Goal: Task Accomplishment & Management: Use online tool/utility

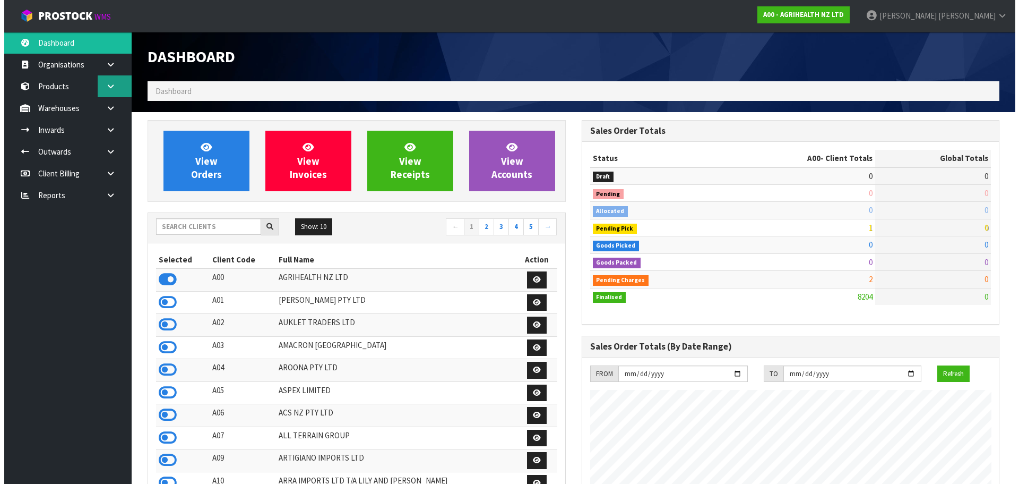
scroll to position [804, 434]
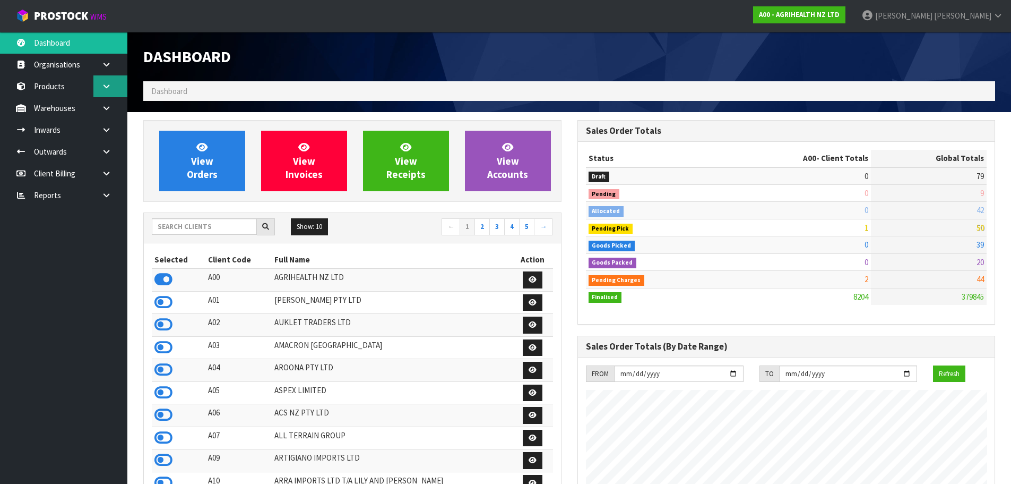
click at [106, 87] on icon at bounding box center [106, 86] width 10 height 8
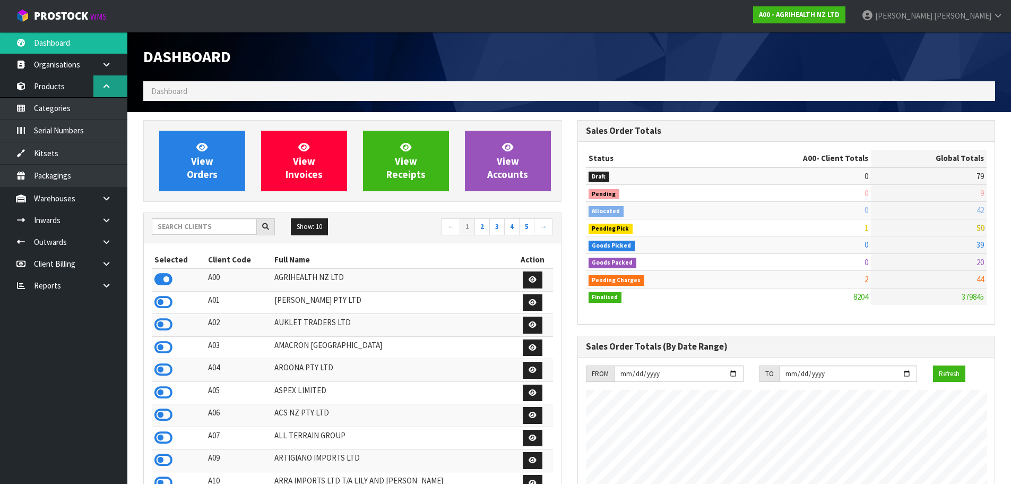
click at [104, 88] on icon at bounding box center [106, 86] width 10 height 8
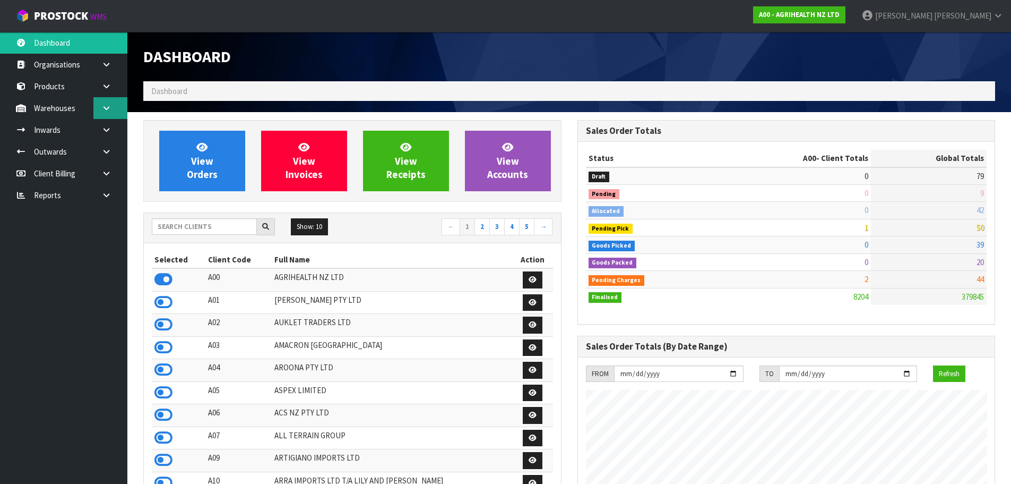
click at [105, 106] on icon at bounding box center [106, 108] width 10 height 8
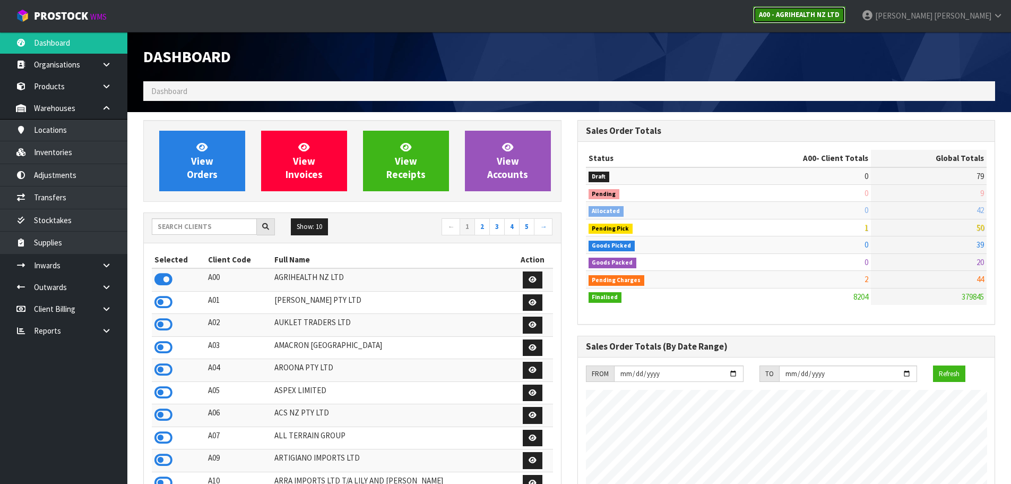
click at [840, 18] on strong "A00 - AGRIHEALTH NZ LTD" at bounding box center [799, 14] width 81 height 9
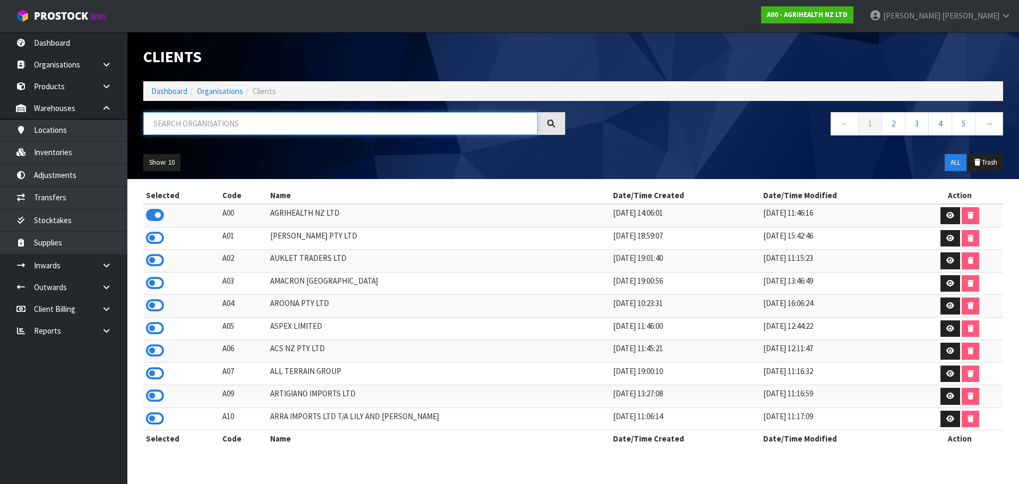
click at [190, 132] on input "text" at bounding box center [340, 123] width 394 height 23
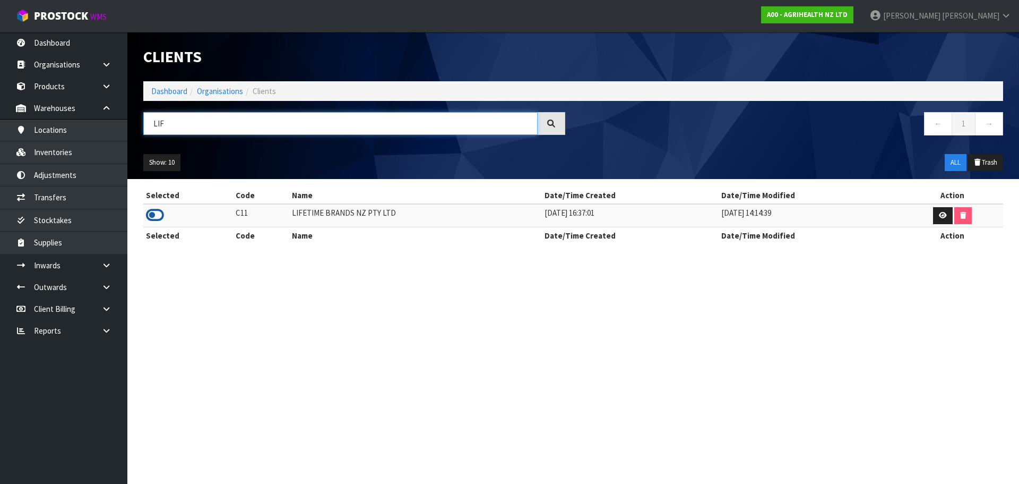
type input "LIF"
click at [154, 217] on icon at bounding box center [155, 215] width 18 height 16
click at [74, 110] on link "Warehouses" at bounding box center [63, 108] width 127 height 22
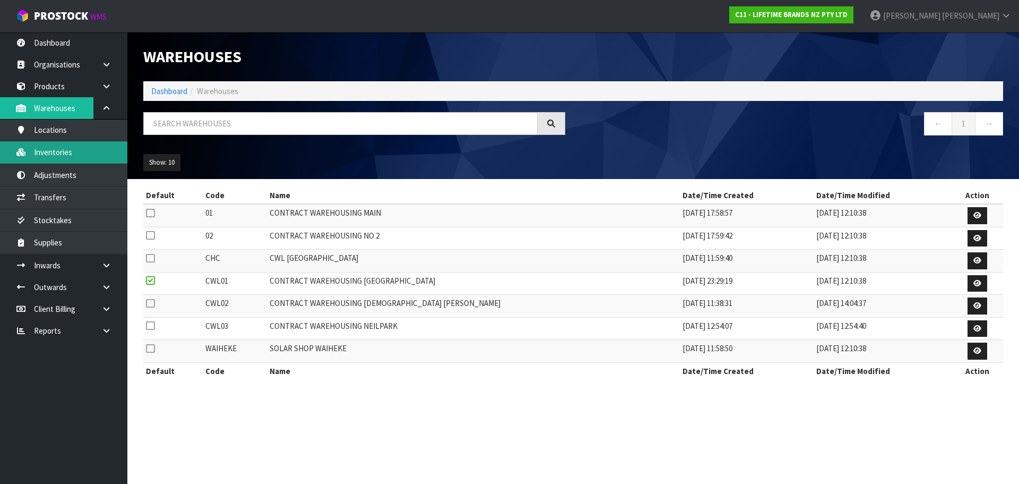
click at [87, 155] on link "Inventories" at bounding box center [63, 152] width 127 height 22
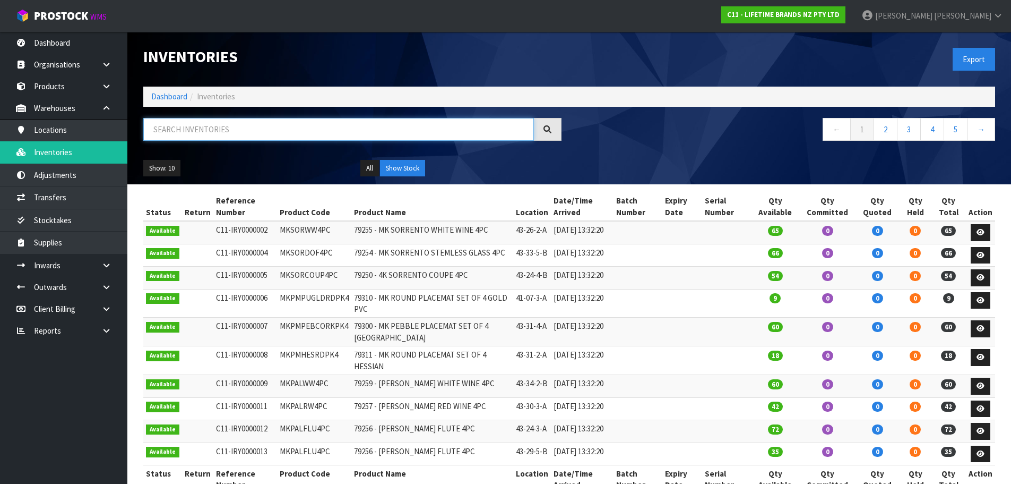
click at [191, 134] on input "text" at bounding box center [338, 129] width 391 height 23
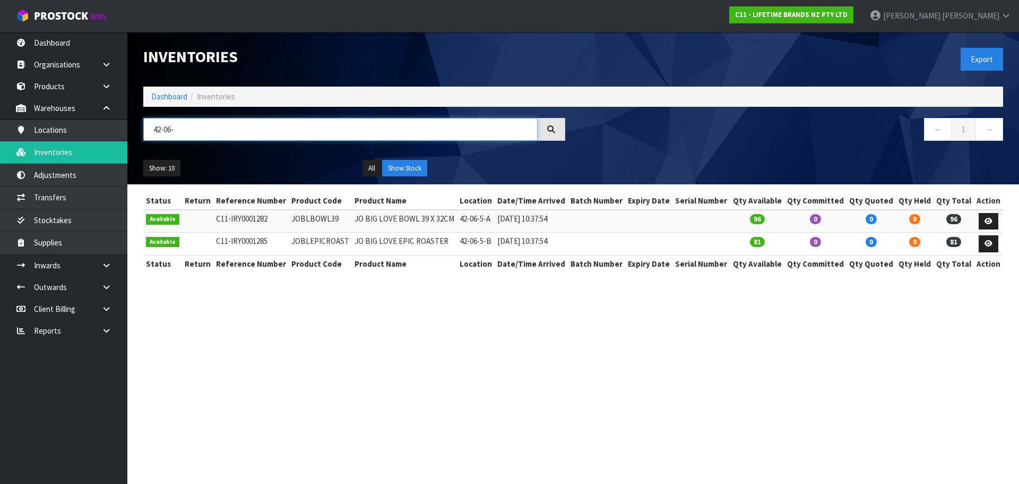
type input "42-06-"
drag, startPoint x: 289, startPoint y: 218, endPoint x: 334, endPoint y: 225, distance: 45.7
click at [334, 225] on td "JOBLBOWL39" at bounding box center [320, 221] width 63 height 23
copy td "JOBLBOWL39"
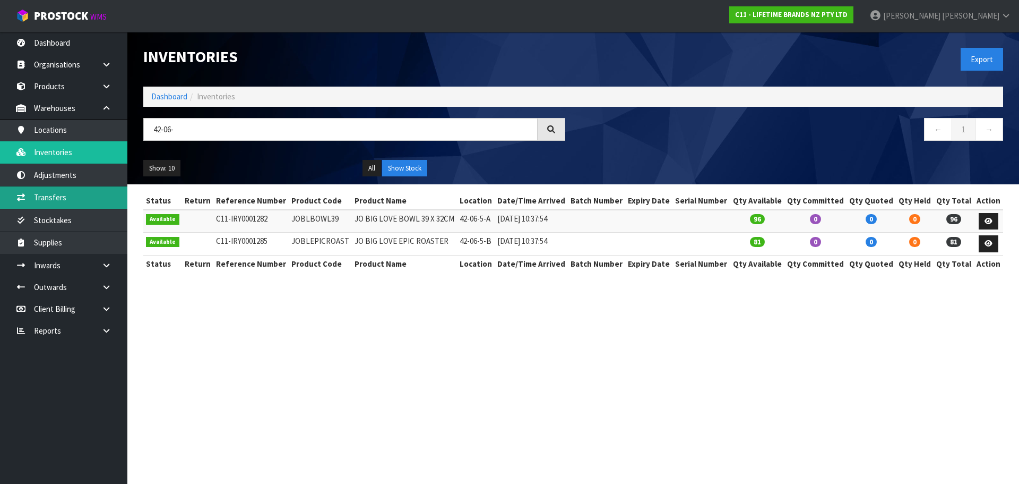
click at [79, 193] on link "Transfers" at bounding box center [63, 197] width 127 height 22
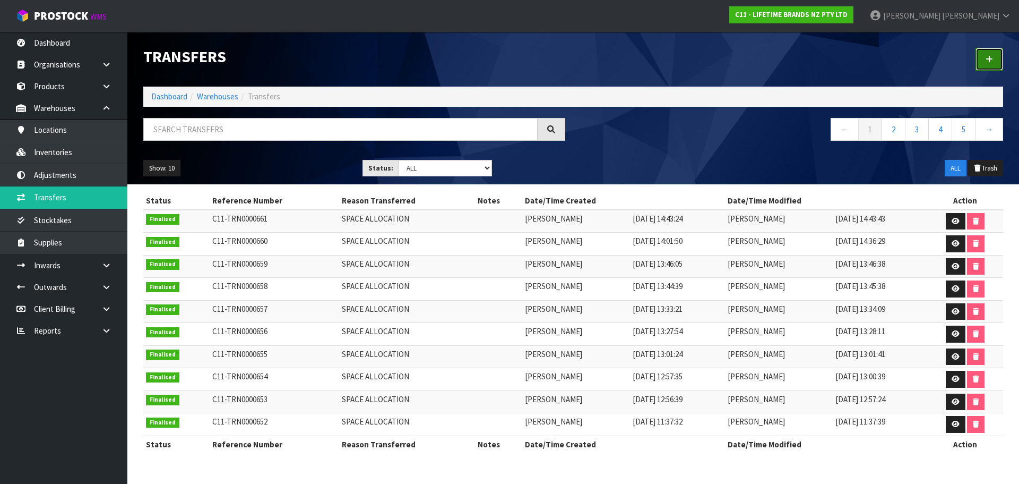
click at [984, 56] on link at bounding box center [990, 59] width 28 height 23
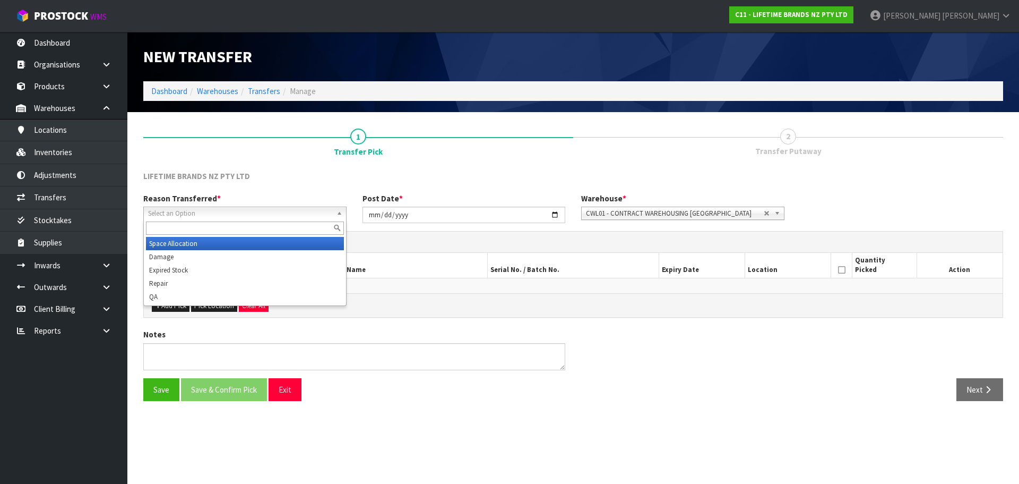
click at [330, 216] on span "Select an Option" at bounding box center [240, 213] width 184 height 13
click at [246, 242] on li "Space Allocation" at bounding box center [245, 243] width 198 height 13
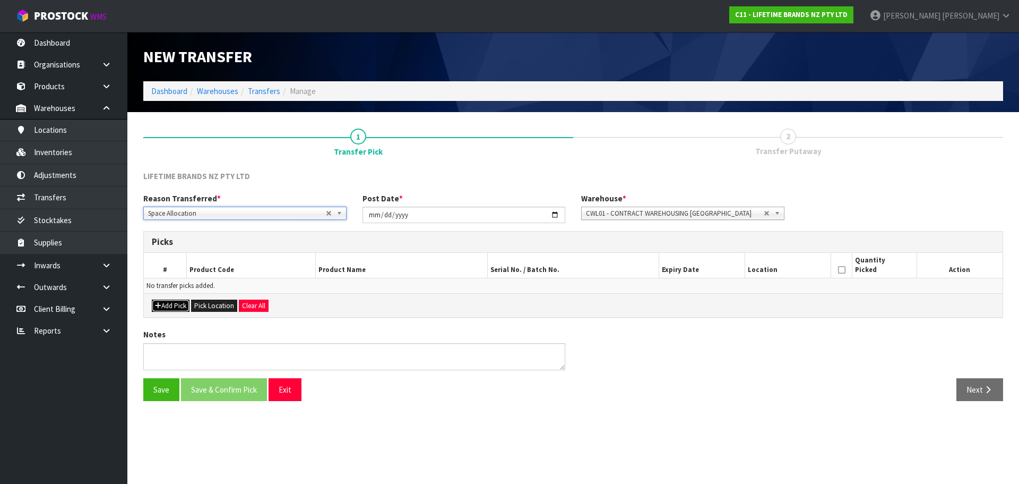
click at [175, 304] on button "Add Pick" at bounding box center [171, 305] width 38 height 13
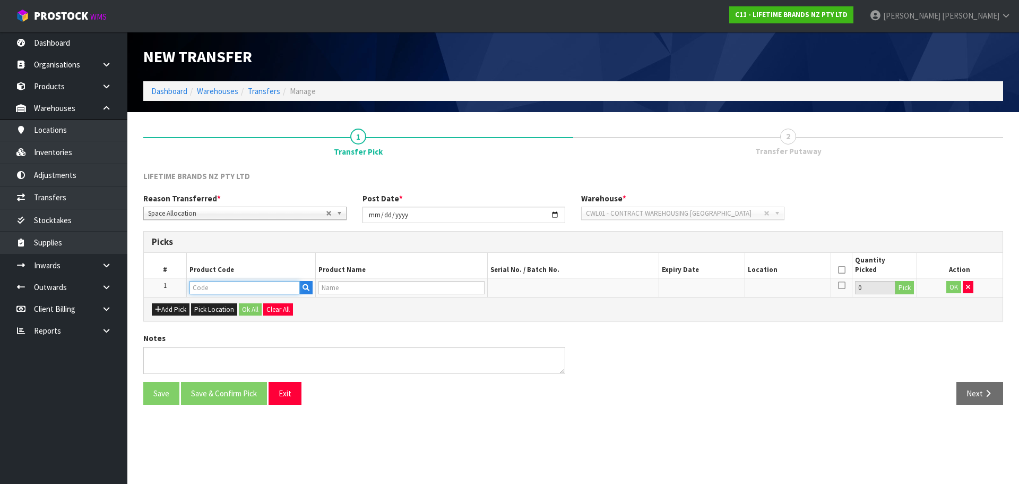
paste input "JOBLBOWL39"
type input "JOBLBOWL39"
type input "JO BIG LOVE BOWL 39 X 32CM"
type input "JOBLBOWL39"
drag, startPoint x: 907, startPoint y: 289, endPoint x: 820, endPoint y: 308, distance: 89.3
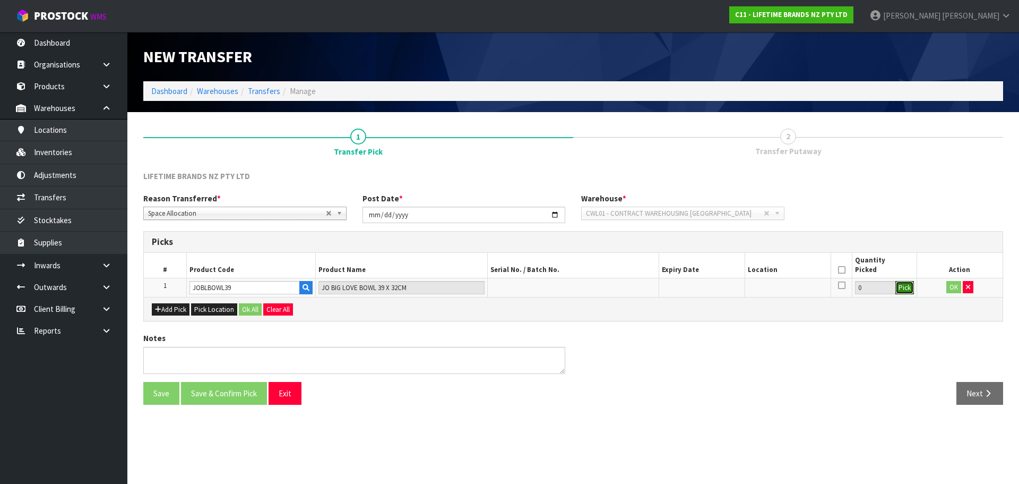
click at [907, 289] on button "Pick" at bounding box center [905, 288] width 19 height 14
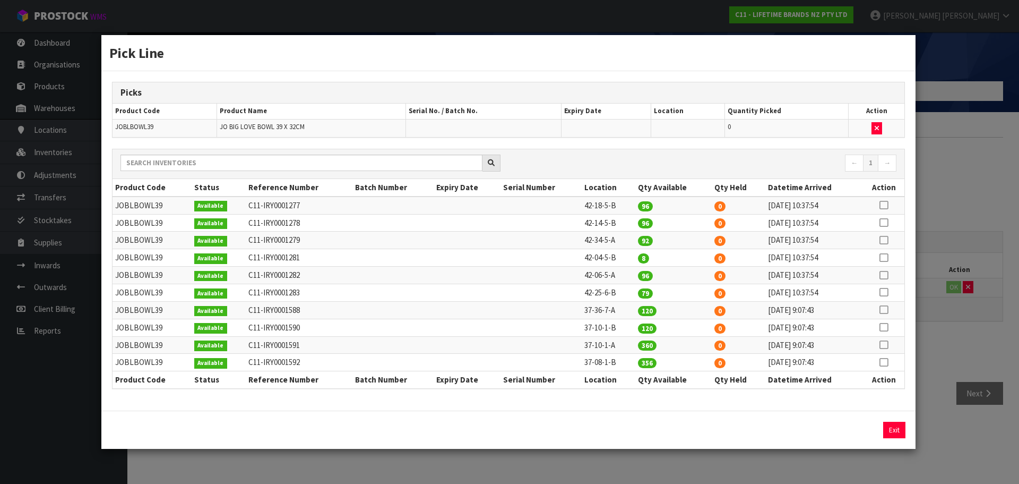
click at [887, 258] on icon at bounding box center [884, 258] width 8 height 1
click at [860, 432] on button "Assign Pick" at bounding box center [859, 430] width 44 height 16
type input "8"
click at [957, 191] on div "Pick Line Picks Product Code Product Name Serial No. / Batch No. Expiry Date Lo…" at bounding box center [509, 242] width 1019 height 484
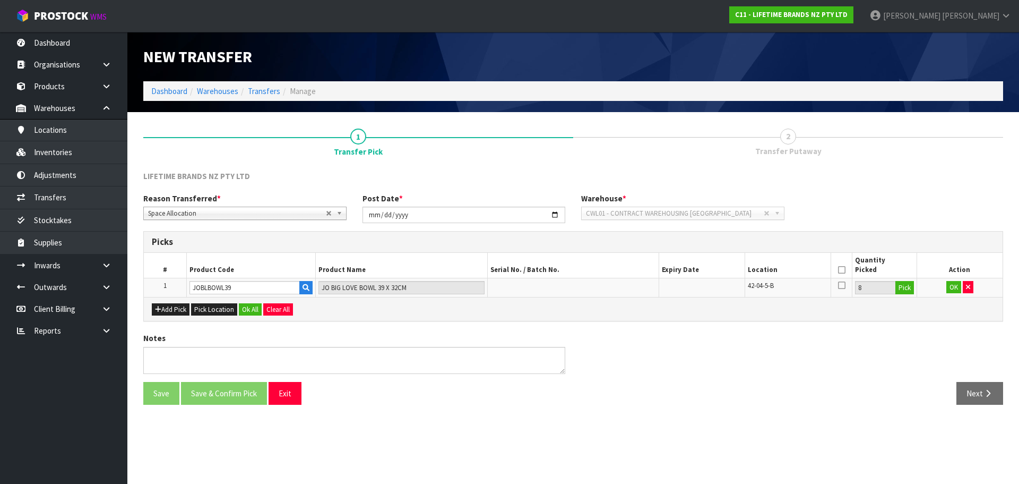
click at [843, 270] on icon at bounding box center [841, 270] width 7 height 1
click at [955, 288] on button "OK" at bounding box center [954, 287] width 15 height 13
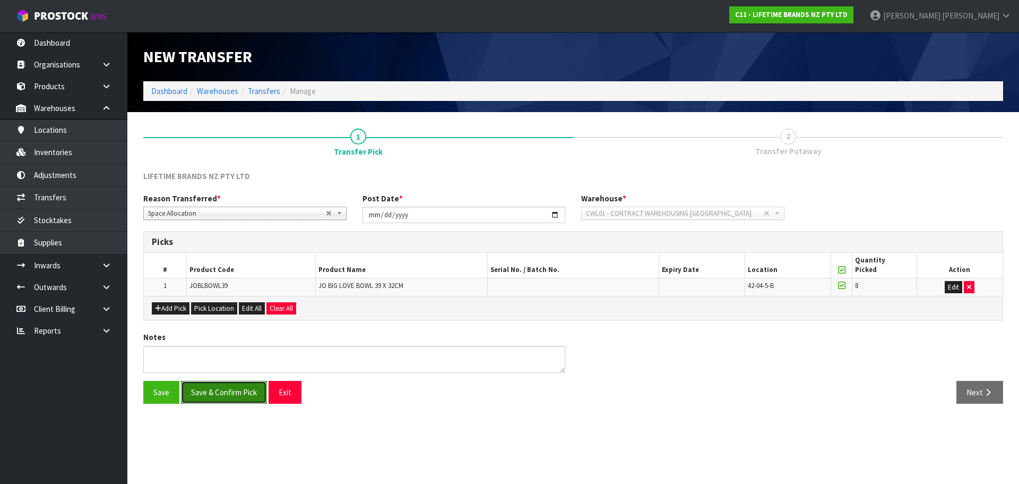
click at [201, 393] on button "Save & Confirm Pick" at bounding box center [224, 392] width 86 height 23
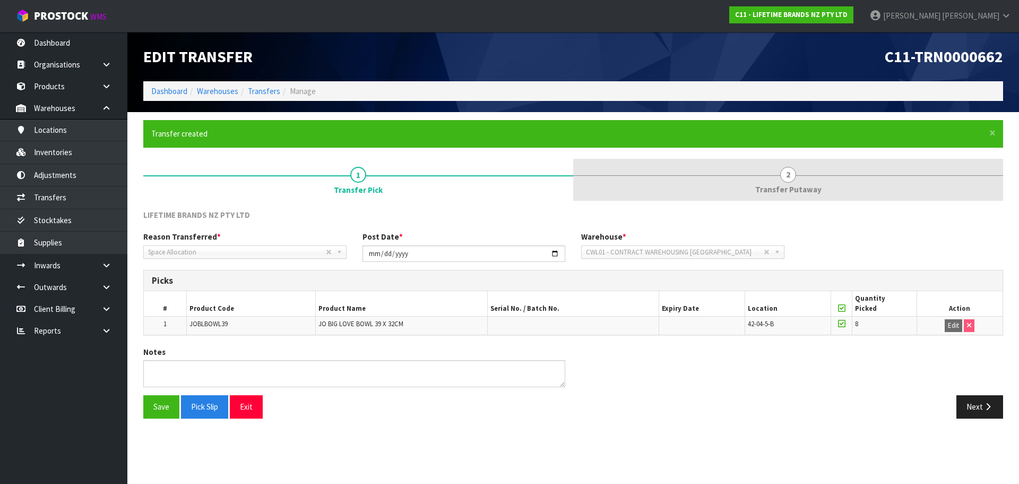
click at [794, 188] on span "Transfer Putaway" at bounding box center [789, 189] width 66 height 11
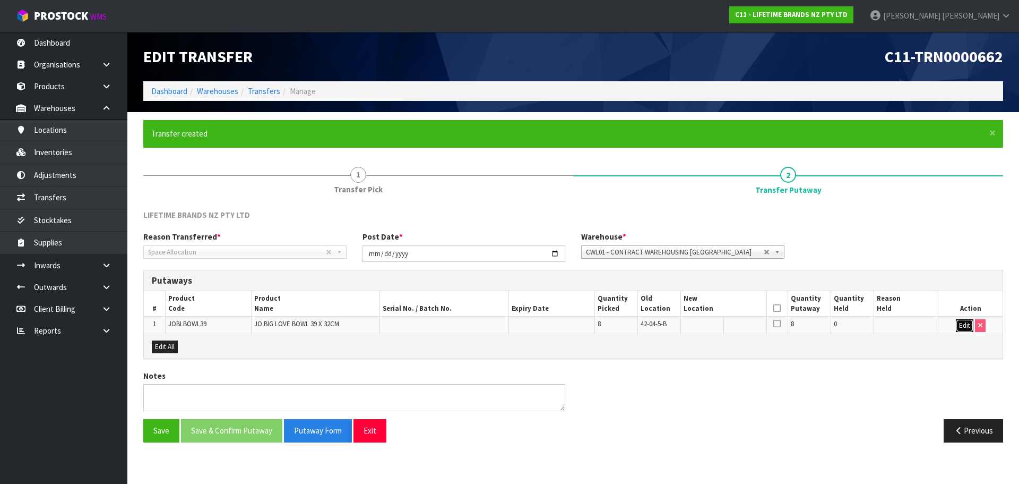
click at [964, 325] on button "Edit" at bounding box center [965, 325] width 18 height 13
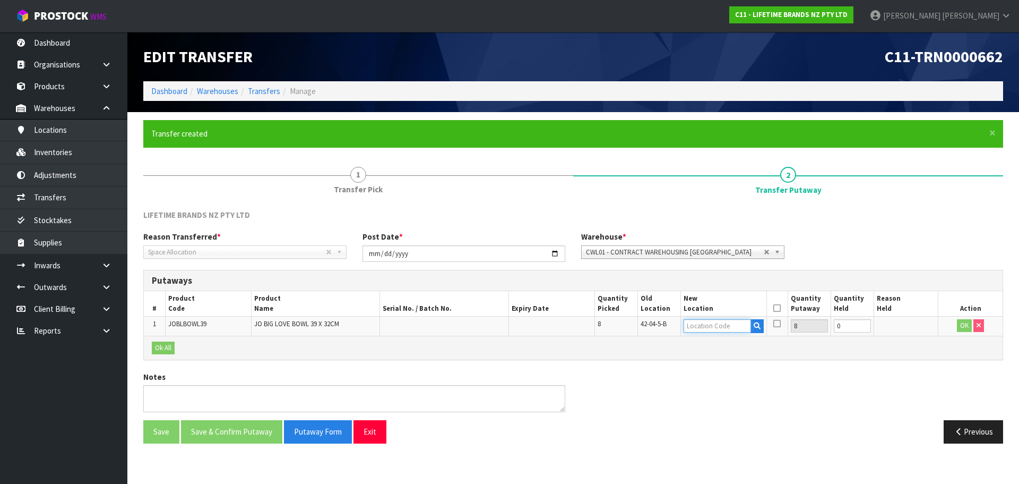
click at [737, 326] on input "text" at bounding box center [717, 325] width 67 height 13
type input "42-06-5-A"
click at [963, 324] on button "OK" at bounding box center [964, 325] width 15 height 13
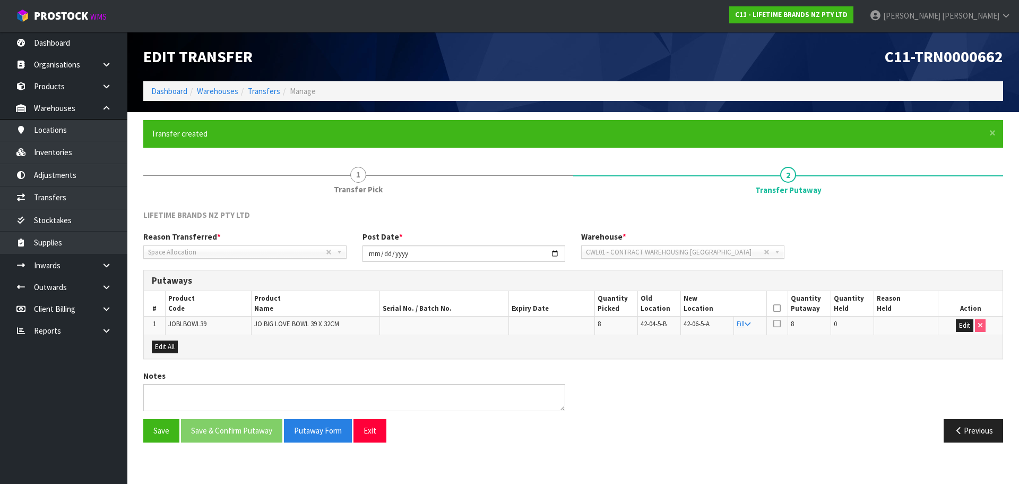
click at [781, 307] on th at bounding box center [777, 303] width 21 height 25
click at [776, 308] on icon at bounding box center [777, 308] width 7 height 1
click at [236, 431] on button "Save & Confirm Putaway" at bounding box center [231, 430] width 101 height 23
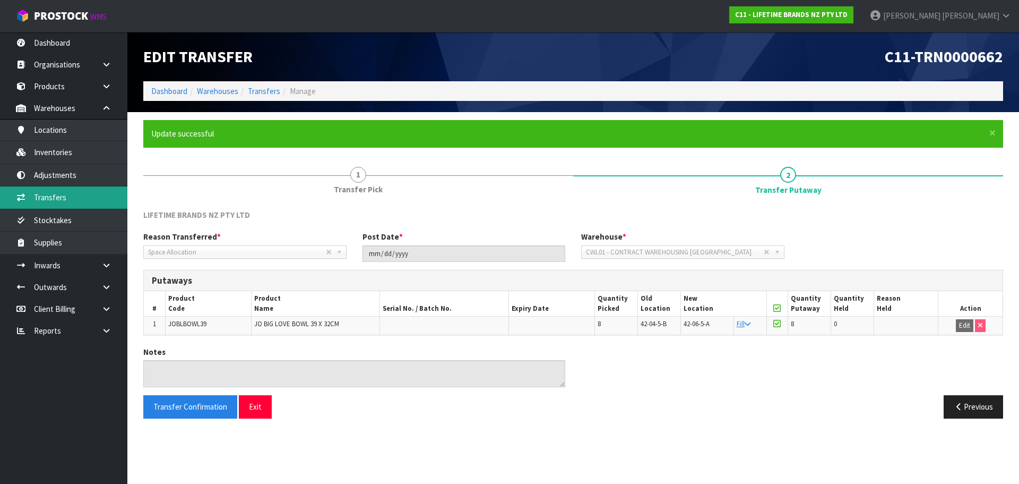
click at [73, 191] on link "Transfers" at bounding box center [63, 197] width 127 height 22
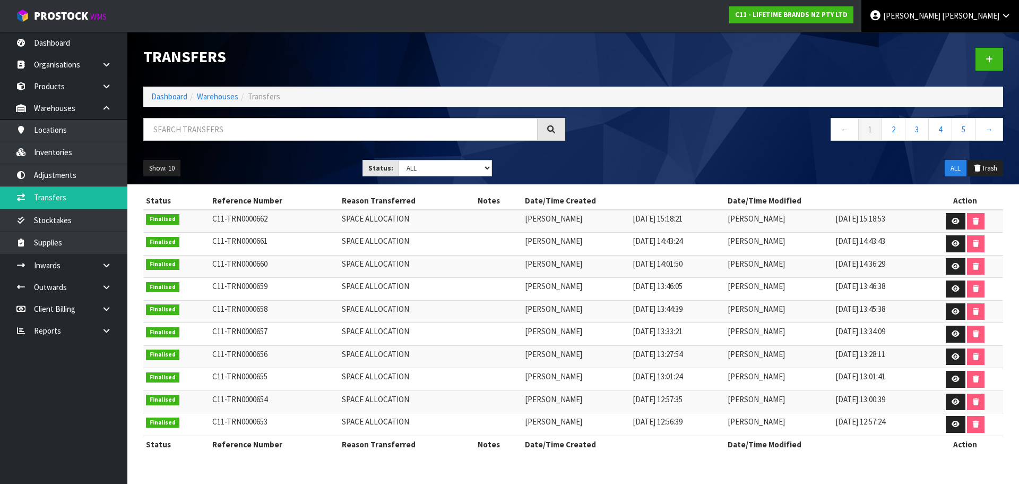
click at [941, 14] on span "James" at bounding box center [911, 16] width 57 height 10
click at [951, 42] on icon at bounding box center [949, 42] width 7 height 1
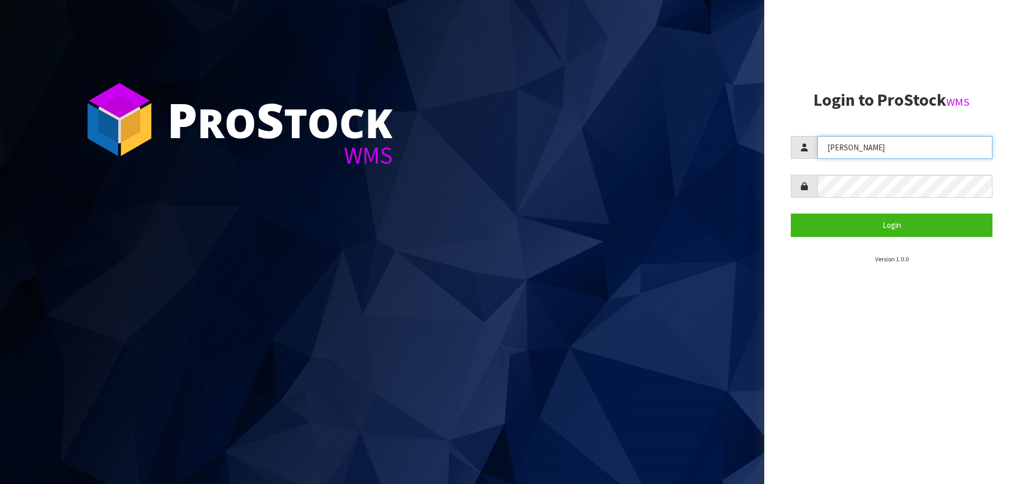
click at [830, 149] on input "[PERSON_NAME]" at bounding box center [905, 147] width 175 height 23
type input "[PERSON_NAME]"
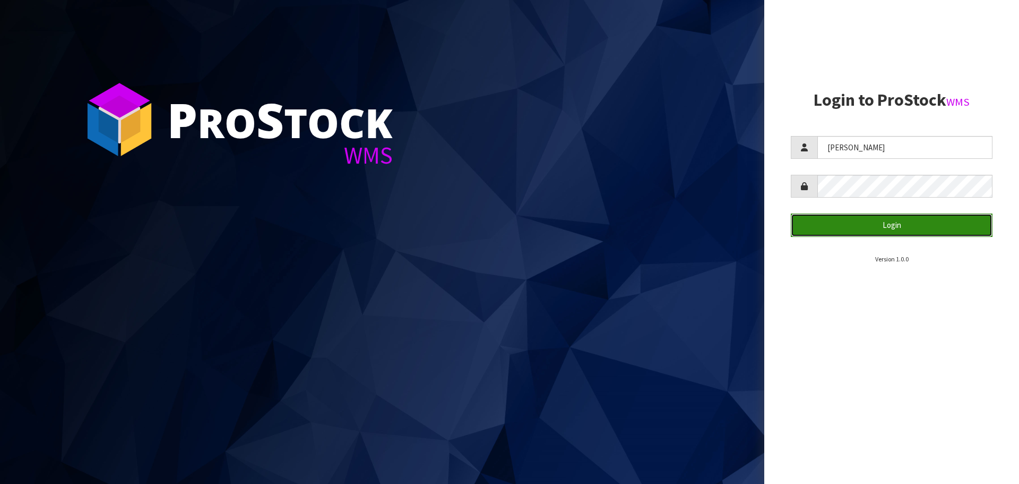
click at [842, 228] on button "Login" at bounding box center [892, 224] width 202 height 23
